Goal: Find specific page/section: Find specific page/section

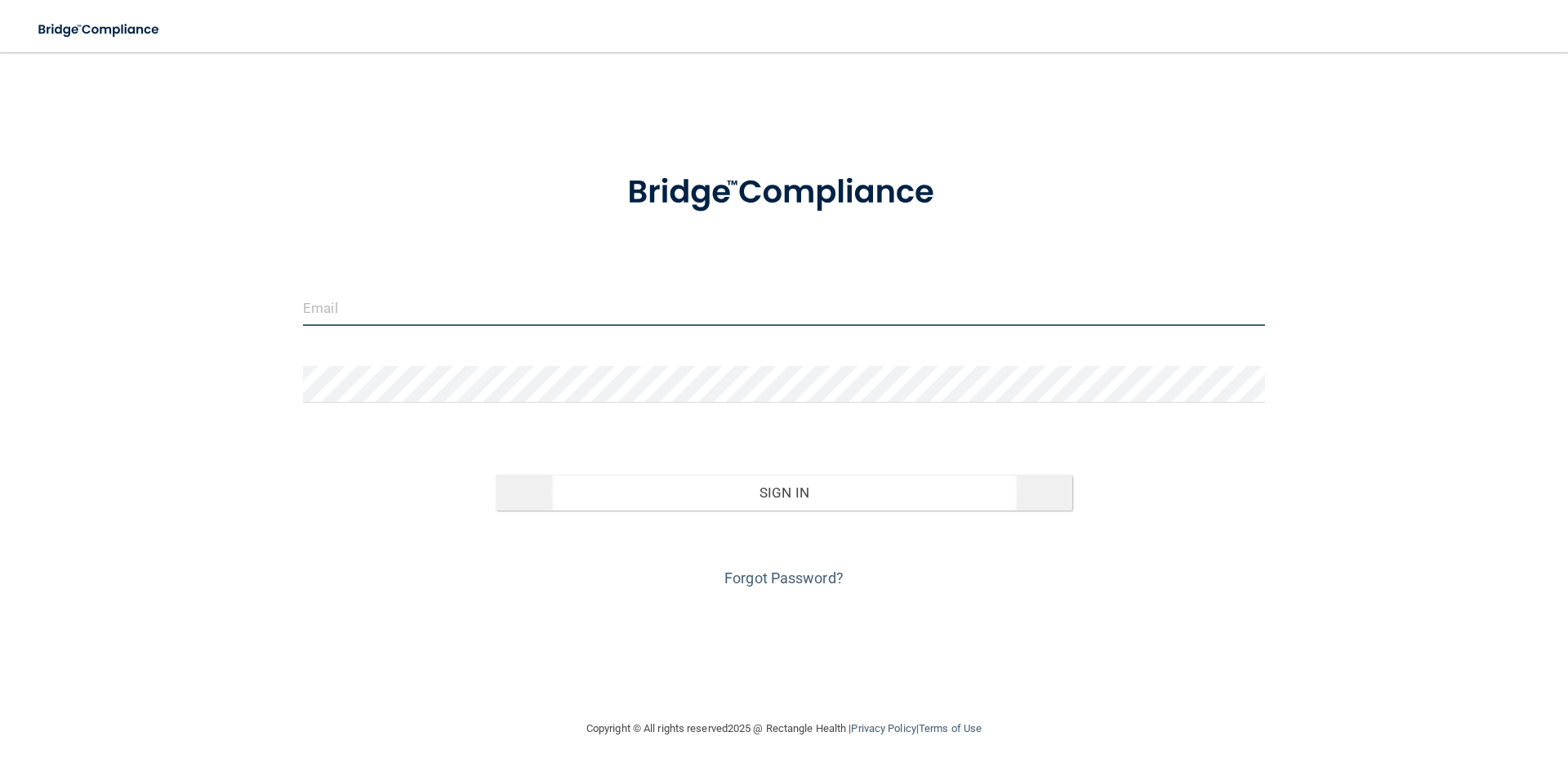
type input "[EMAIL_ADDRESS][DOMAIN_NAME]"
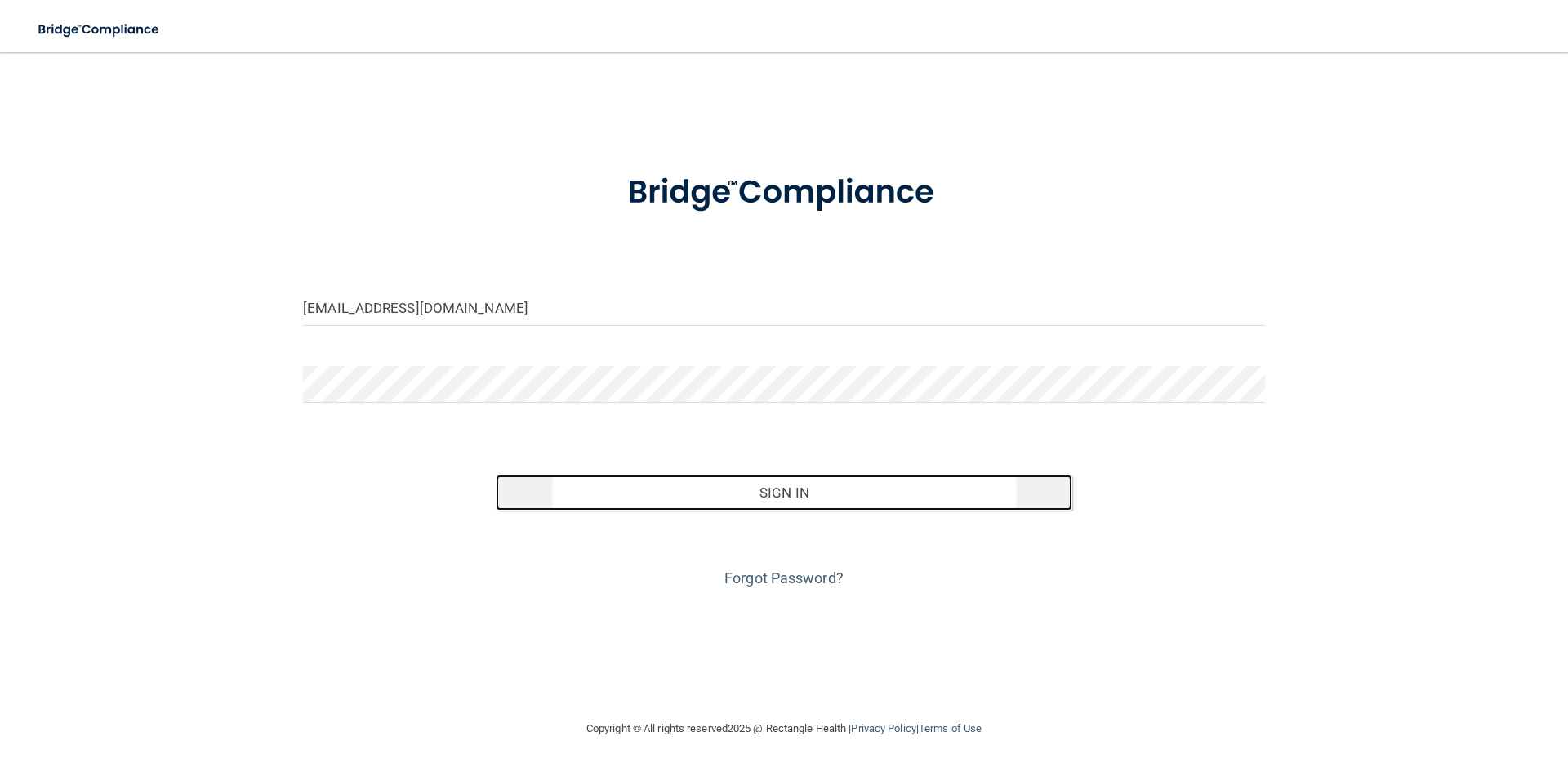
click at [657, 485] on button "Sign In" at bounding box center [784, 492] width 578 height 36
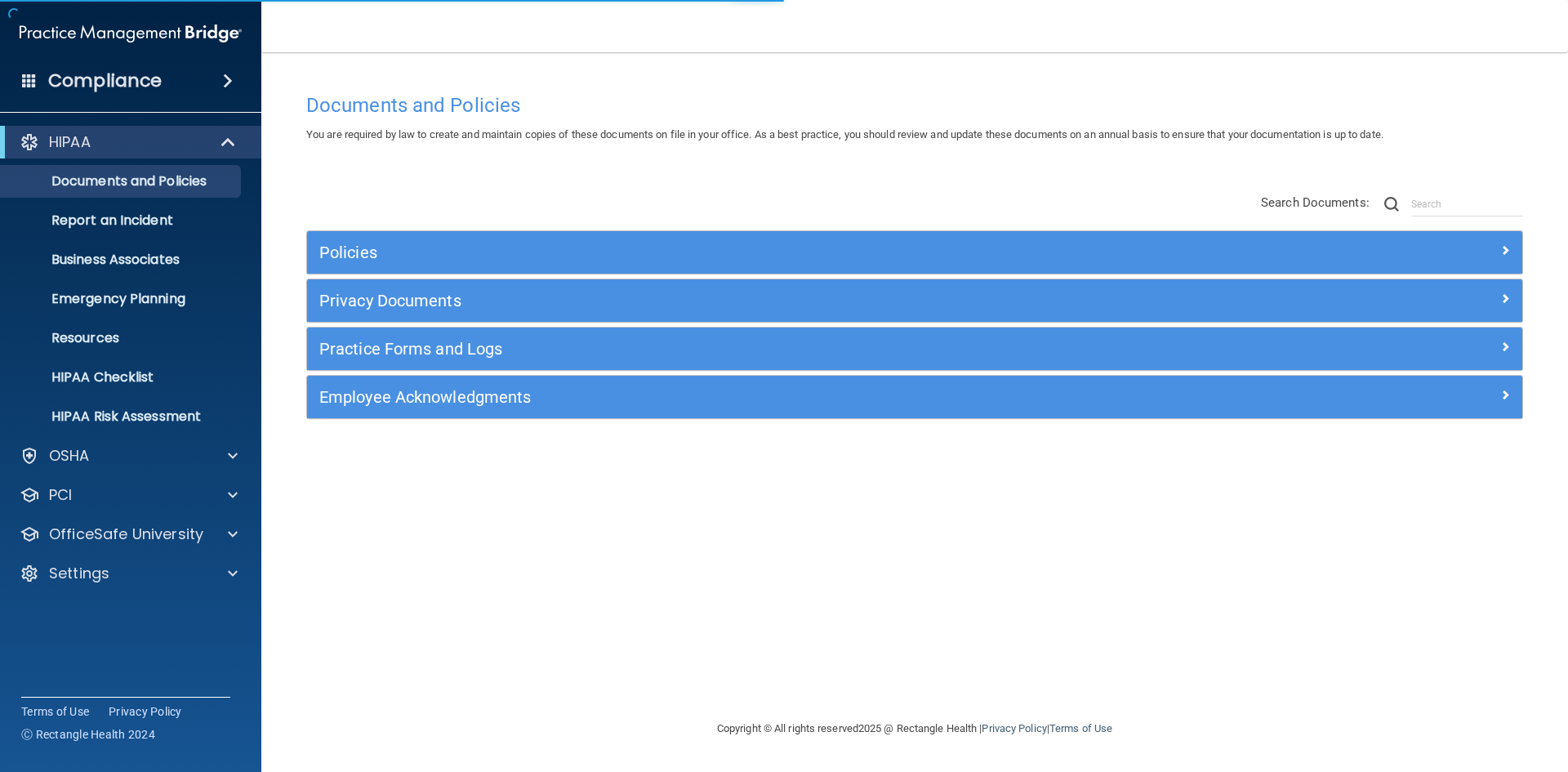
click at [183, 74] on div "Compliance" at bounding box center [131, 80] width 261 height 36
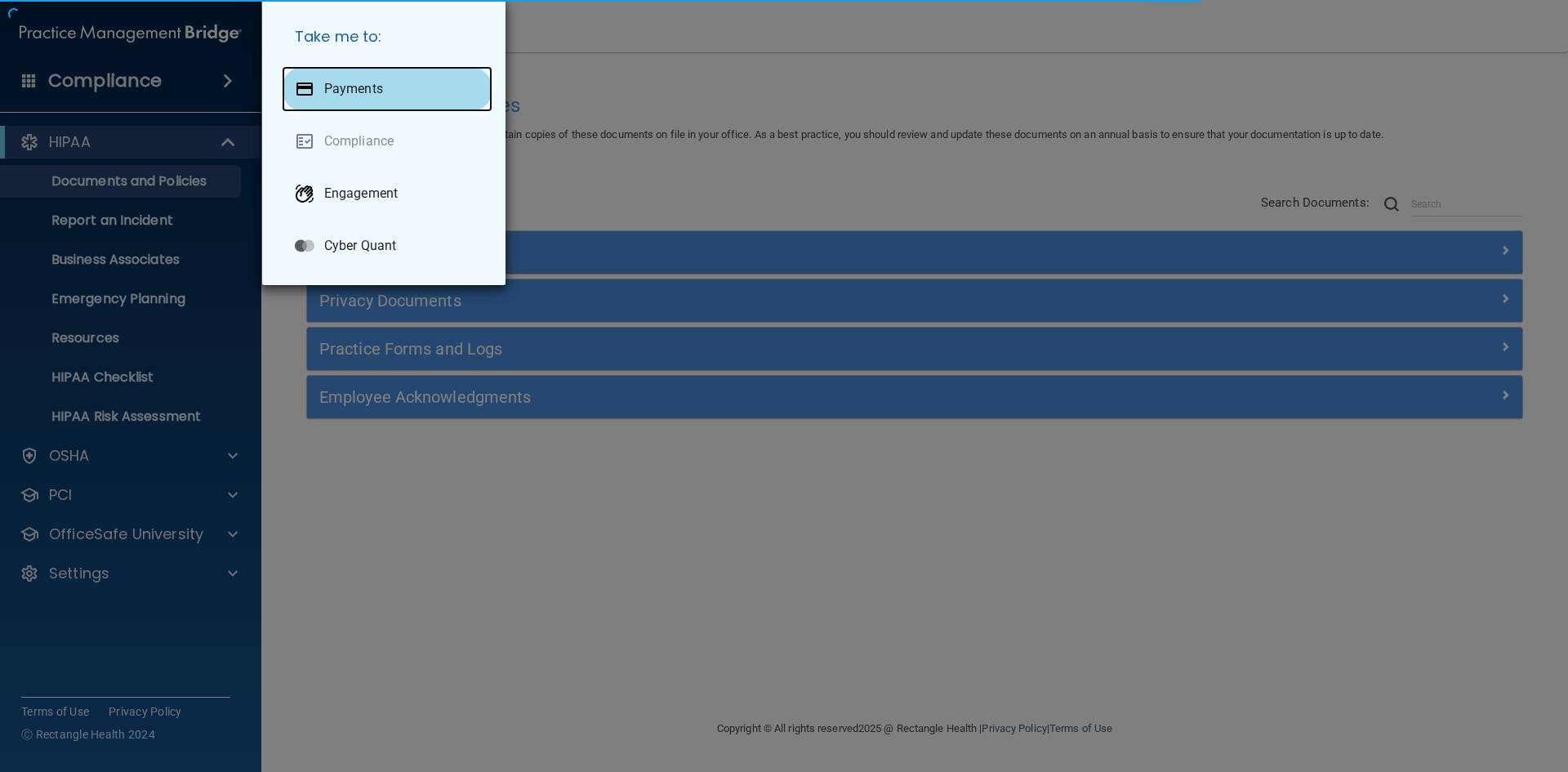
click at [410, 107] on div "Payments" at bounding box center [387, 89] width 211 height 46
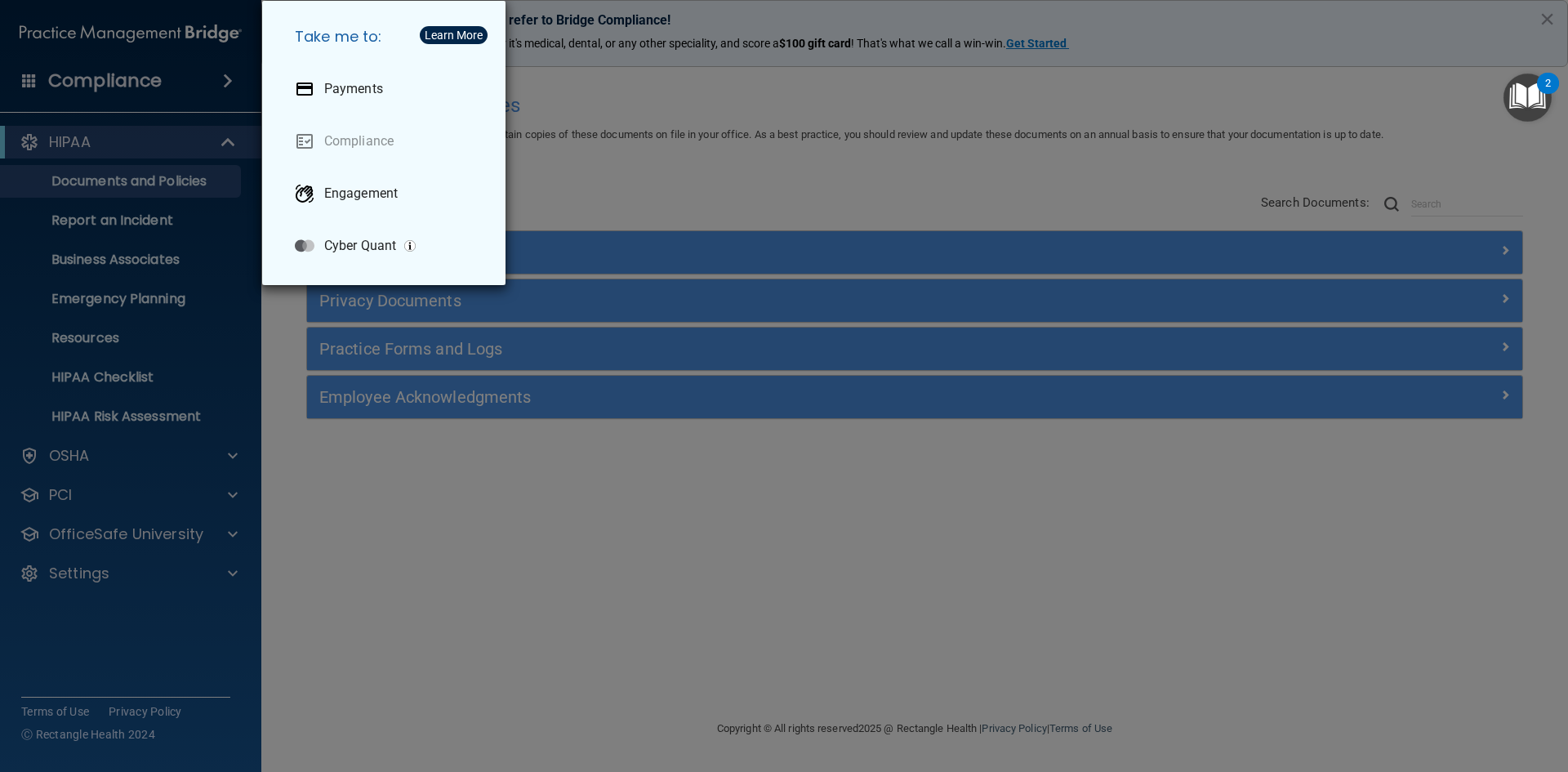
click at [214, 192] on div "Take me to: Payments Compliance Engagement Cyber Quant" at bounding box center [784, 386] width 1568 height 772
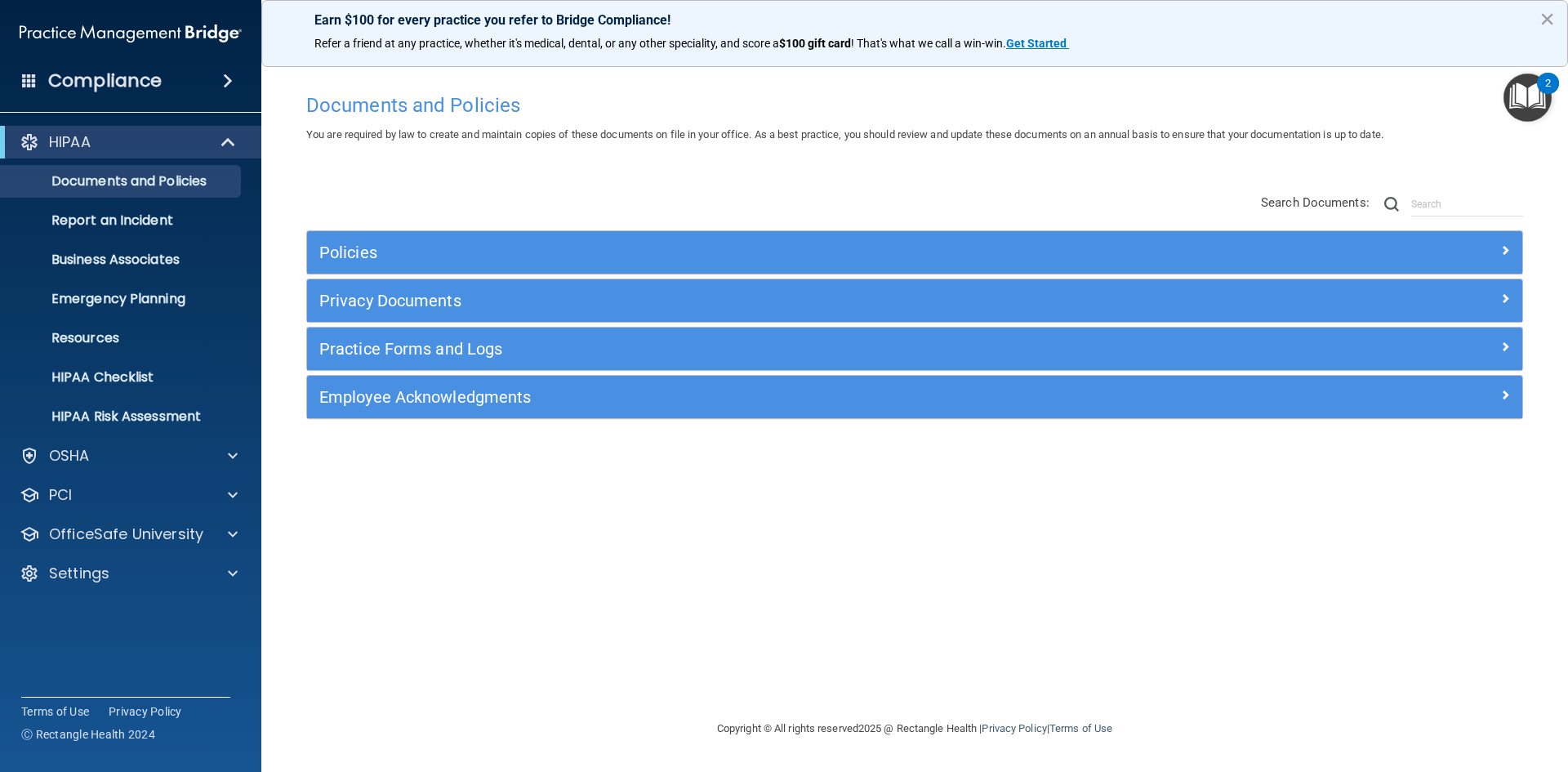
click at [183, 74] on div "Compliance" at bounding box center [131, 80] width 261 height 36
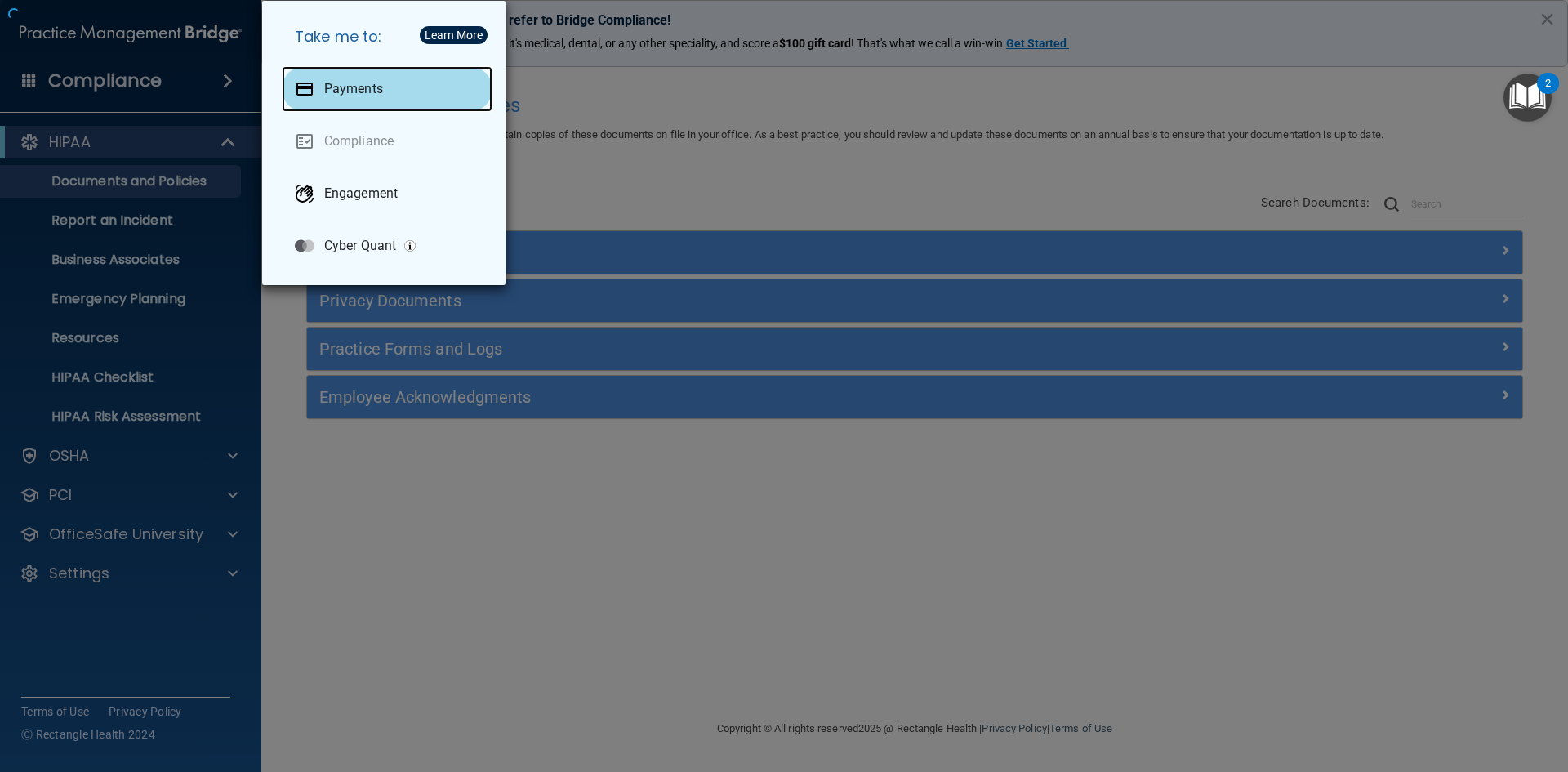
click at [338, 85] on p "Payments" at bounding box center [353, 89] width 58 height 16
